Goal: Information Seeking & Learning: Learn about a topic

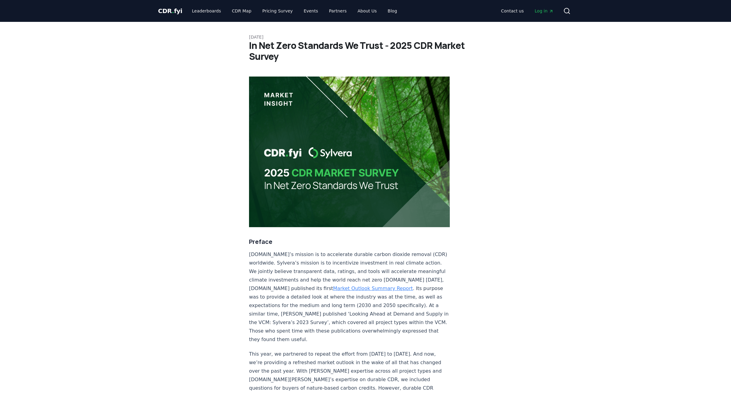
scroll to position [2071, 0]
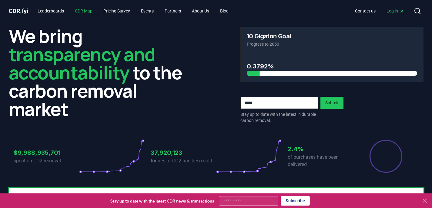
click at [85, 11] on link "CDR Map" at bounding box center [83, 10] width 27 height 11
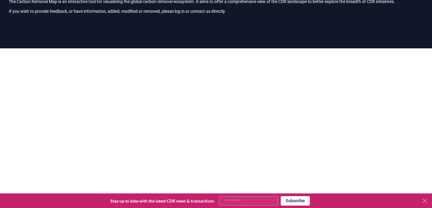
scroll to position [40, 0]
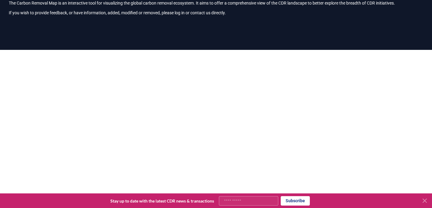
click at [131, 202] on span "Stay up to date with the latest CDR news & transactions" at bounding box center [162, 200] width 104 height 5
click at [426, 200] on icon at bounding box center [424, 200] width 7 height 7
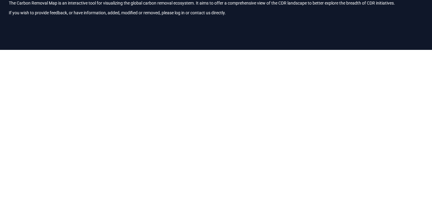
scroll to position [66, 0]
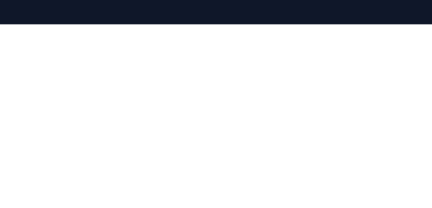
drag, startPoint x: 7, startPoint y: 51, endPoint x: 3, endPoint y: 132, distance: 81.1
click at [3, 132] on div at bounding box center [216, 128] width 432 height 208
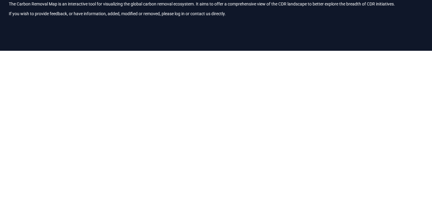
scroll to position [0, 0]
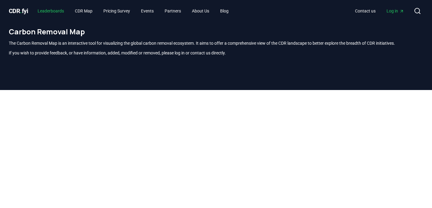
click at [69, 10] on link "Leaderboards" at bounding box center [51, 10] width 36 height 11
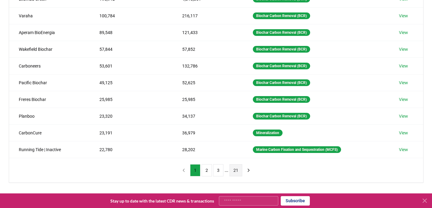
scroll to position [127, 0]
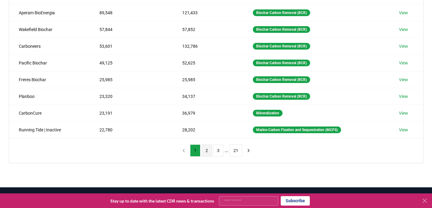
click at [209, 152] on button "2" at bounding box center [207, 150] width 10 height 12
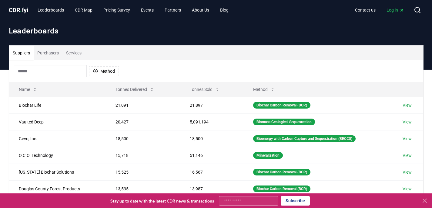
scroll to position [0, 0]
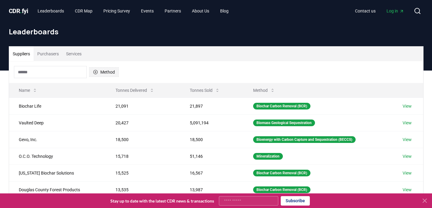
click at [99, 68] on button "Method" at bounding box center [104, 72] width 30 height 10
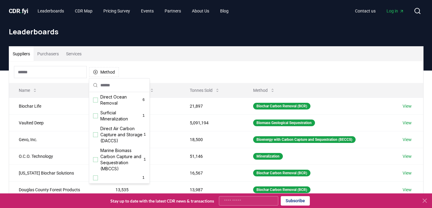
scroll to position [142, 0]
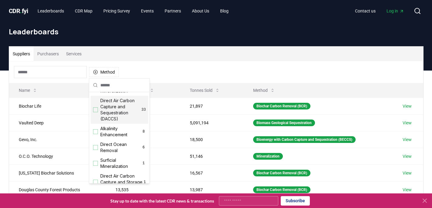
click at [133, 112] on span "Direct Air Carbon Capture and Sequestration (DACCS)" at bounding box center [120, 109] width 41 height 24
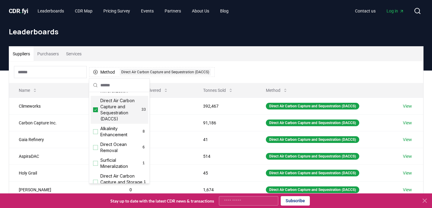
scroll to position [0, 0]
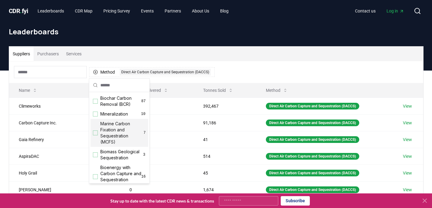
click at [277, 74] on div "Method 1 Direct Air Carbon Capture and Sequestration (DACCS)" at bounding box center [216, 72] width 414 height 22
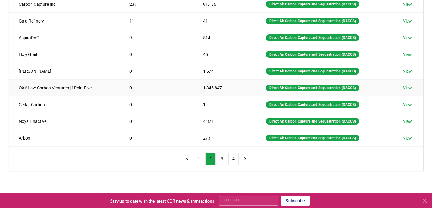
scroll to position [194, 0]
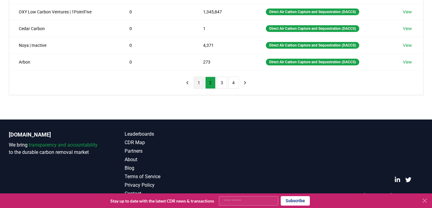
click at [200, 83] on button "1" at bounding box center [199, 82] width 10 height 12
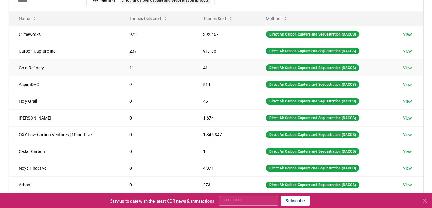
scroll to position [0, 0]
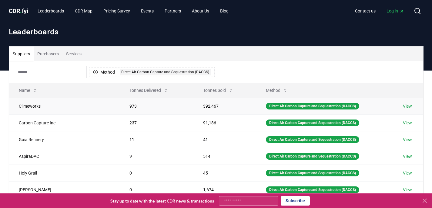
click at [410, 106] on link "View" at bounding box center [407, 106] width 9 height 6
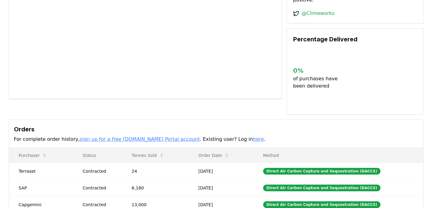
scroll to position [186, 0]
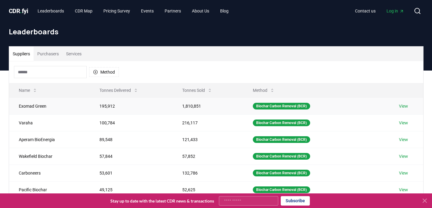
click at [404, 105] on link "View" at bounding box center [403, 106] width 9 height 6
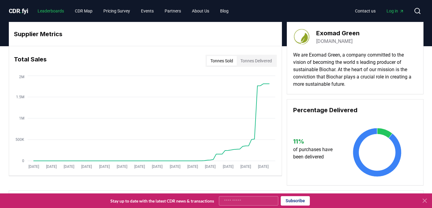
click at [58, 9] on link "Leaderboards" at bounding box center [51, 10] width 36 height 11
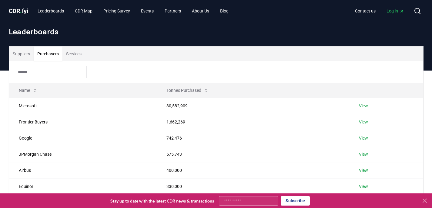
click at [55, 54] on button "Purchasers" at bounding box center [48, 53] width 29 height 15
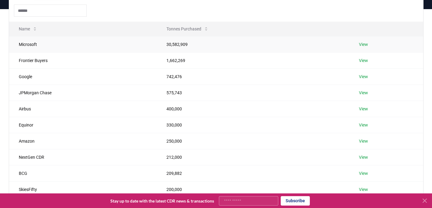
scroll to position [60, 0]
click at [167, 47] on td "30,582,909" at bounding box center [253, 45] width 193 height 16
click at [370, 160] on td "View" at bounding box center [386, 158] width 74 height 16
click at [363, 157] on link "View" at bounding box center [363, 158] width 9 height 6
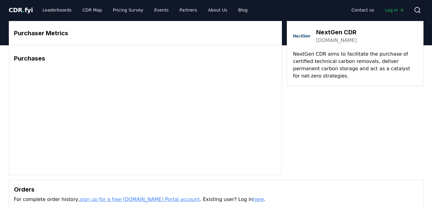
scroll to position [1, 0]
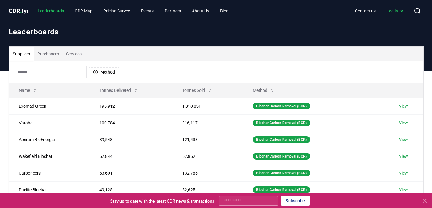
click at [64, 12] on link "Leaderboards" at bounding box center [51, 10] width 36 height 11
click at [87, 12] on link "CDR Map" at bounding box center [83, 10] width 27 height 11
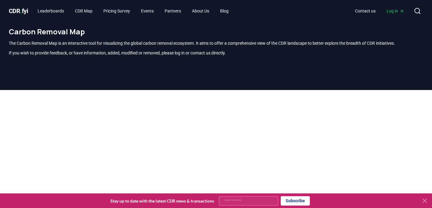
scroll to position [178, 0]
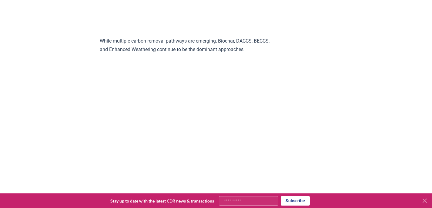
scroll to position [1083, 0]
